Goal: Task Accomplishment & Management: Check status

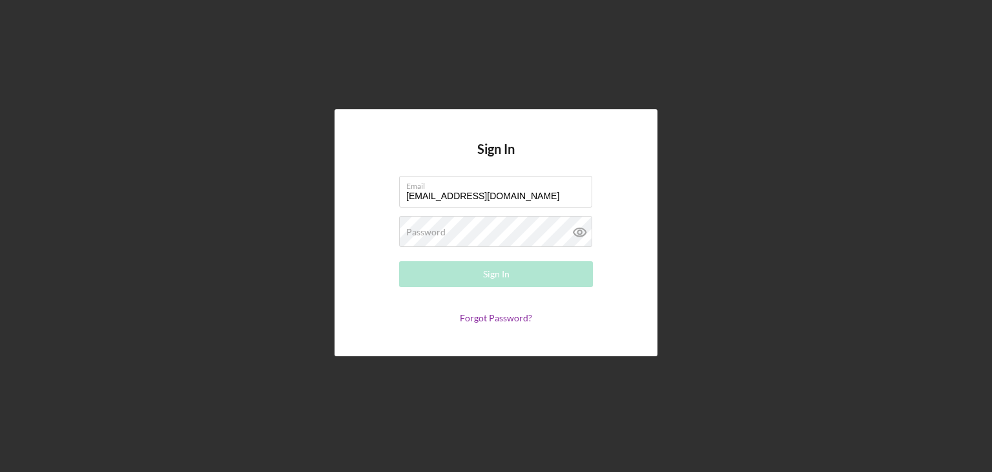
type input "[EMAIL_ADDRESS][DOMAIN_NAME]"
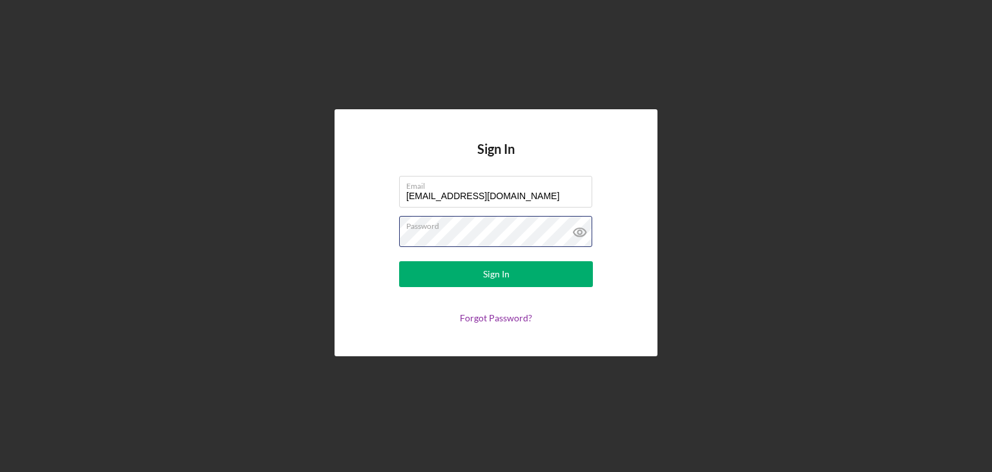
click at [399, 261] on button "Sign In" at bounding box center [496, 274] width 194 height 26
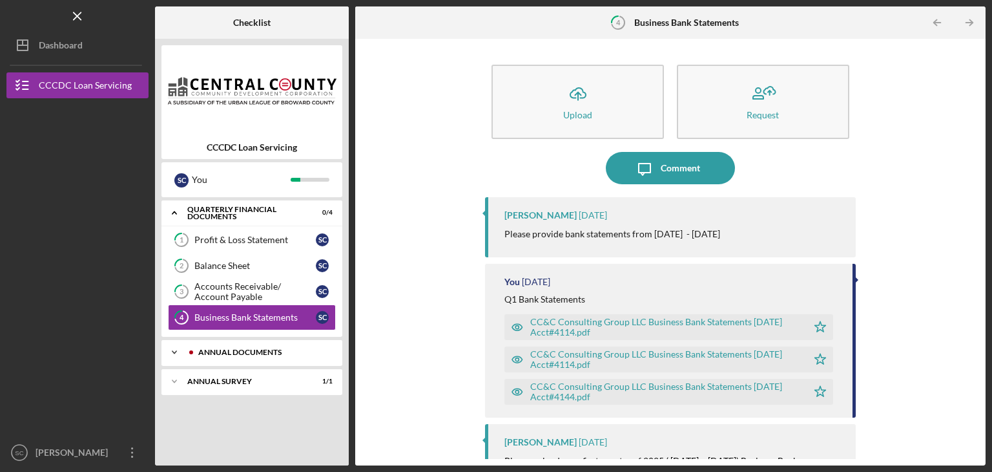
click at [233, 348] on div "Annual Documents" at bounding box center [262, 352] width 128 height 8
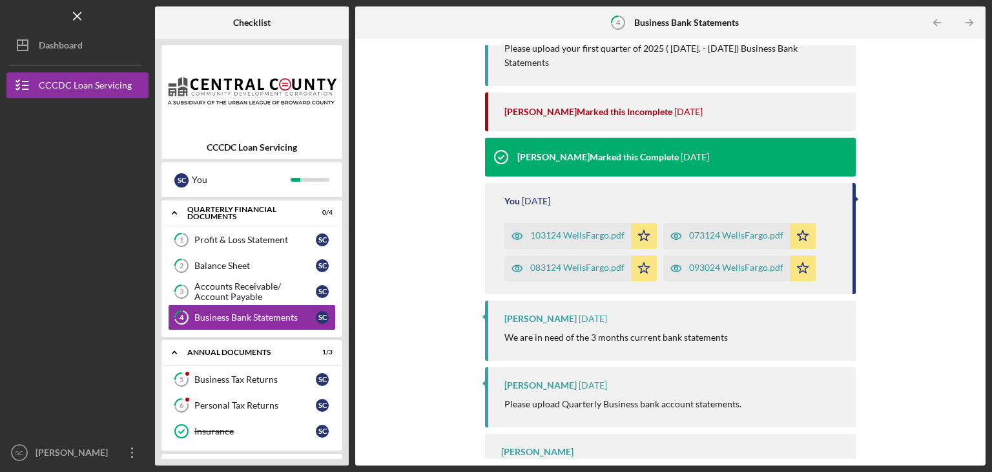
scroll to position [533, 0]
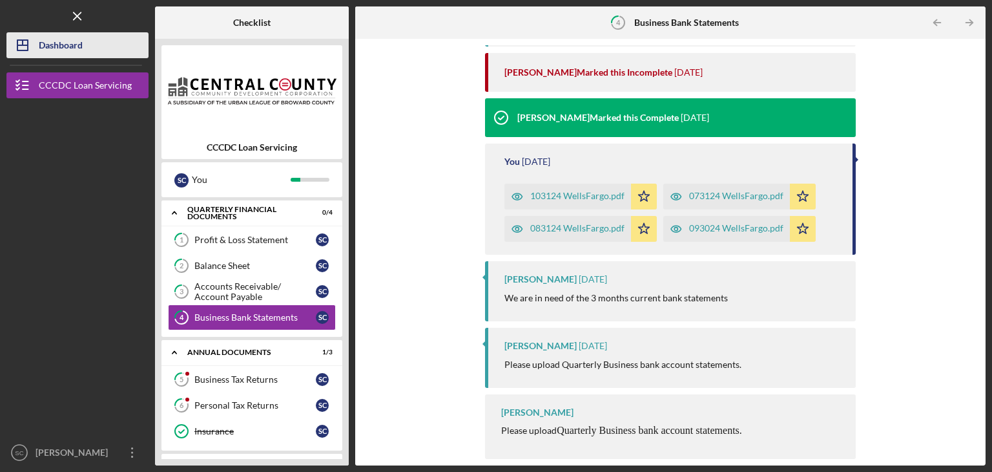
click at [55, 48] on div "Dashboard" at bounding box center [61, 46] width 44 height 29
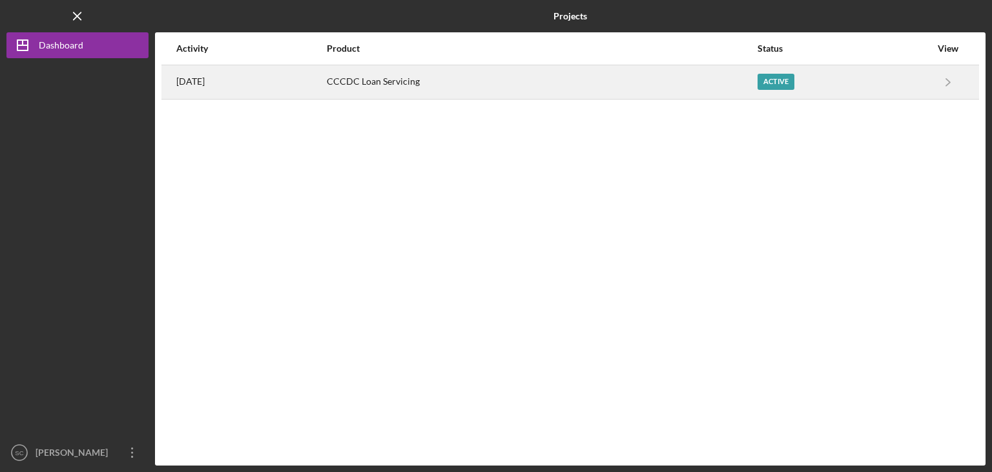
click at [640, 81] on div "CCCDC Loan Servicing" at bounding box center [542, 82] width 430 height 32
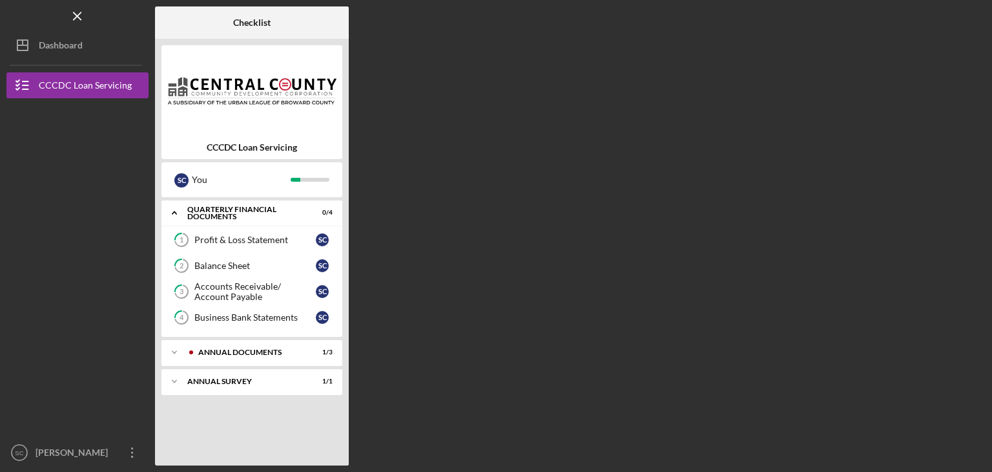
click at [266, 147] on b "CCCDC Loan Servicing" at bounding box center [252, 147] width 90 height 10
copy div "CCCDC Loan Servicing S C"
click at [222, 357] on div "Icon/Expander Annual Documents 1 / 3" at bounding box center [251, 352] width 181 height 26
